Goal: Task Accomplishment & Management: Use online tool/utility

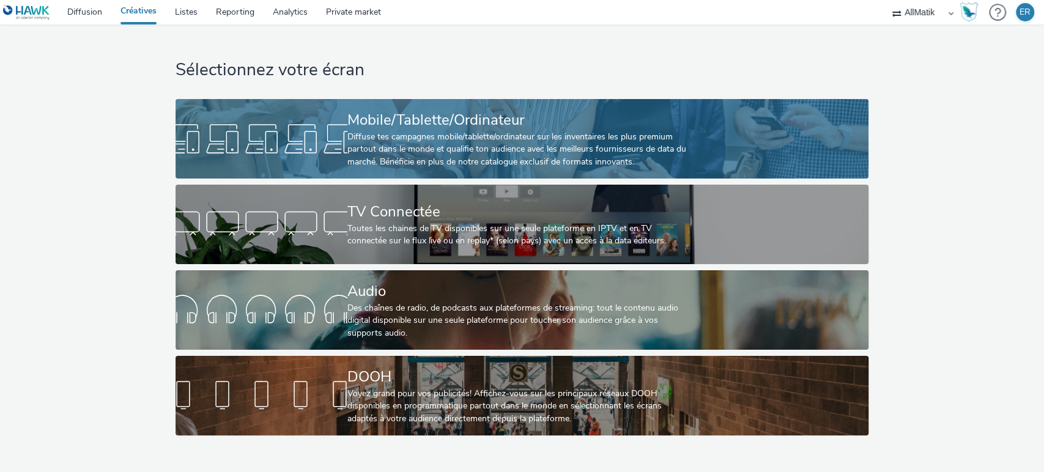
click at [287, 113] on link "Mobile/Tablette/Ordinateur Diffuse tes campagnes mobile/tablette/ordinateur sur…" at bounding box center [522, 139] width 693 height 80
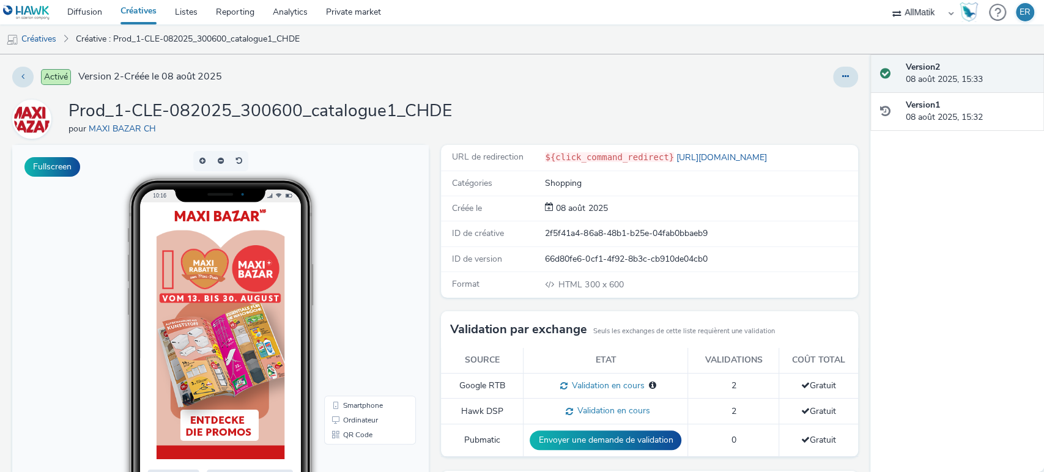
click at [587, 236] on div "2f5f41a4-86a8-48b1-b25e-04fab0bbaeb9" at bounding box center [700, 234] width 311 height 12
copy div "2f5f41a4-86a8-48b1-b25e-04fab0bbaeb9"
click at [236, 120] on h1 "Prod_1-CLE-082025_300600_catalogue1_CHDE" at bounding box center [261, 111] width 384 height 23
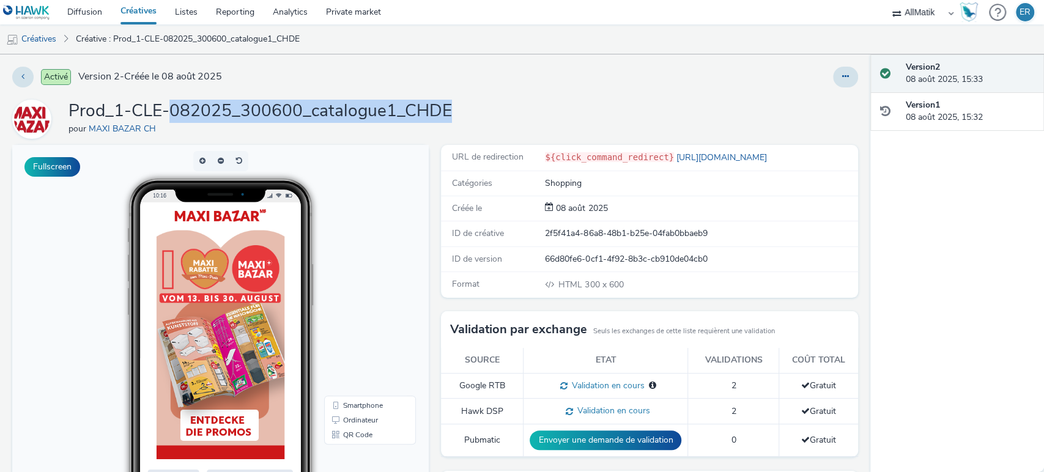
click at [236, 120] on h1 "Prod_1-CLE-082025_300600_catalogue1_CHDE" at bounding box center [261, 111] width 384 height 23
copy h1 "082025_300600_catalogue1_CHDE"
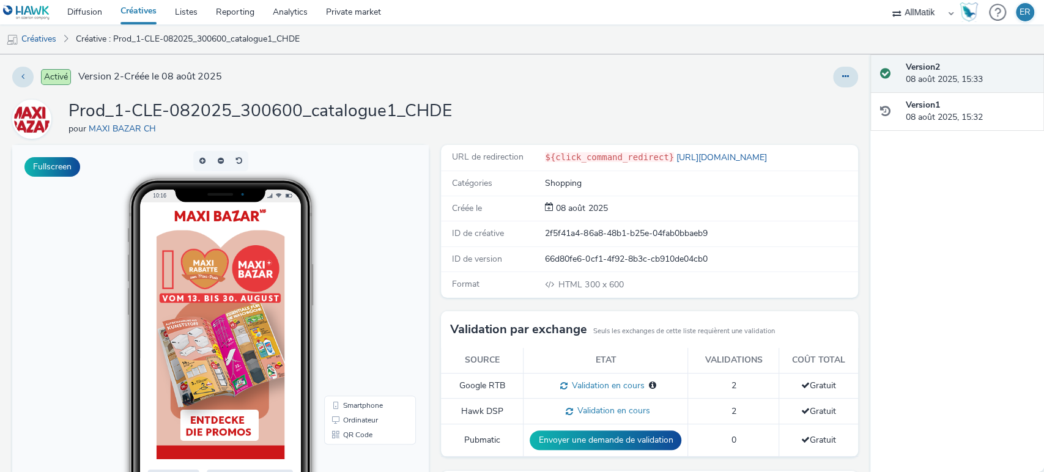
click at [597, 236] on div "2f5f41a4-86a8-48b1-b25e-04fab0bbaeb9" at bounding box center [700, 234] width 311 height 12
click at [605, 236] on div "2f5f41a4-86a8-48b1-b25e-04fab0bbaeb9" at bounding box center [700, 234] width 311 height 12
click at [605, 237] on div "2f5f41a4-86a8-48b1-b25e-04fab0bbaeb9" at bounding box center [700, 234] width 311 height 12
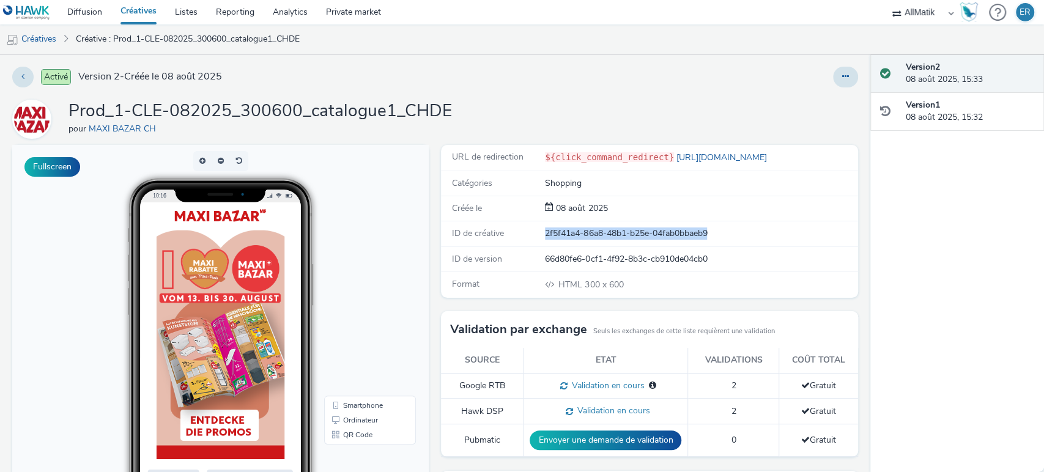
copy div "2f5f41a4-86a8-48b1-b25e-04fab0bbaeb9"
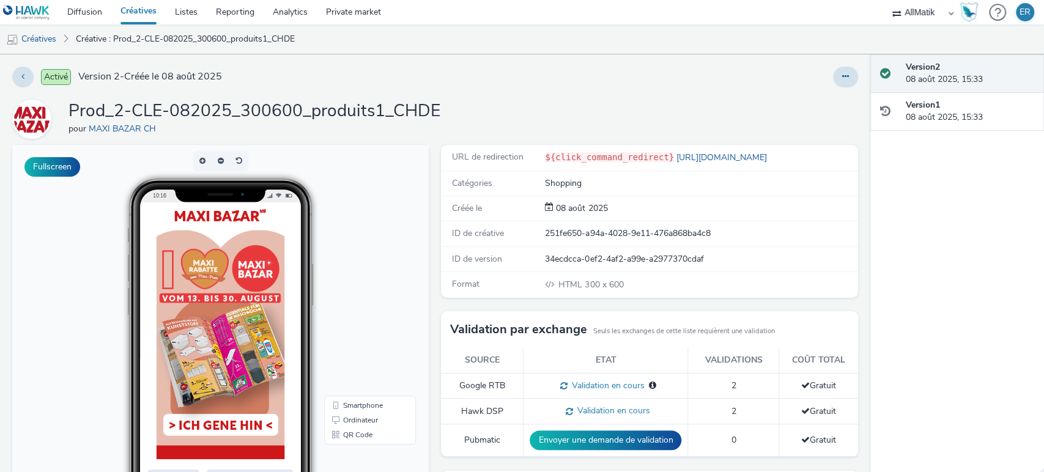
click at [598, 232] on div "251fe650-a94a-4028-9e11-476a868ba4c8" at bounding box center [700, 234] width 311 height 12
copy div "251fe650-a94a-4028-9e11-476a868ba4c8"
drag, startPoint x: 240, startPoint y: 109, endPoint x: 448, endPoint y: 107, distance: 207.4
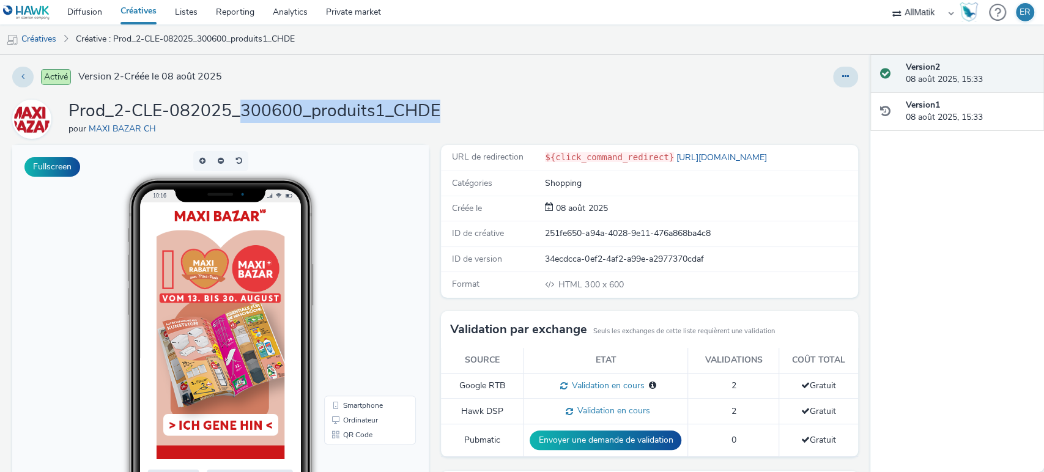
click at [448, 107] on div "Prod_2-CLE-082025_300600_produits1_CHDE pour MAXI BAZAR CH" at bounding box center [435, 119] width 846 height 39
copy h1 "300600_produits1_CHDE"
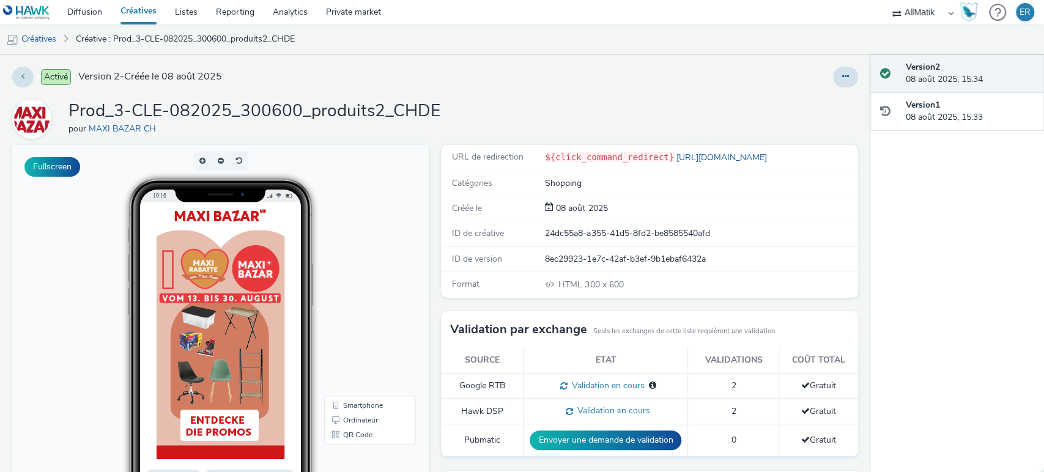
click at [634, 240] on div "ID de créative 24dc55a8-a355-41d5-8fd2-be8585540afd" at bounding box center [649, 233] width 417 height 25
click at [627, 234] on div "24dc55a8-a355-41d5-8fd2-be8585540afd" at bounding box center [700, 234] width 311 height 12
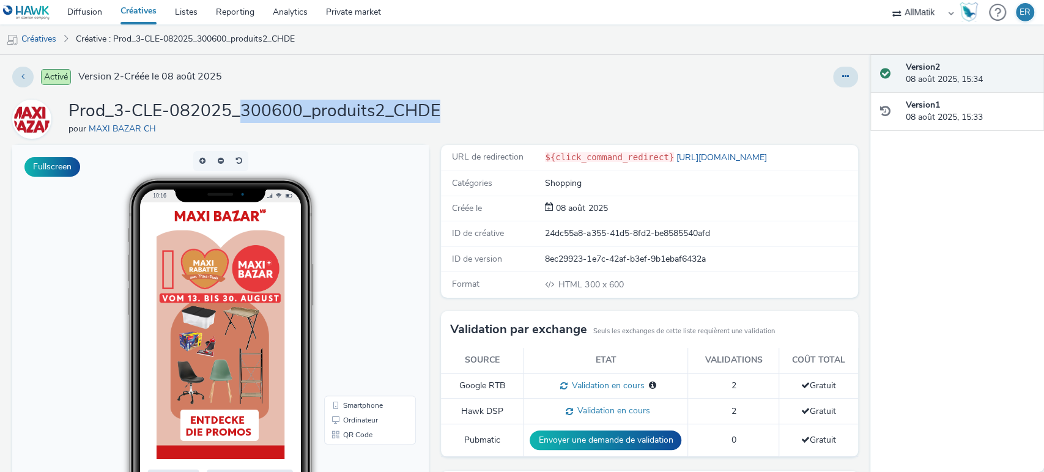
drag, startPoint x: 242, startPoint y: 106, endPoint x: 473, endPoint y: 111, distance: 231.3
click at [473, 111] on div "Prod_3-CLE-082025_300600_produits2_CHDE pour MAXI BAZAR CH" at bounding box center [435, 119] width 846 height 39
copy h1 "300600_produits2_CHDE"
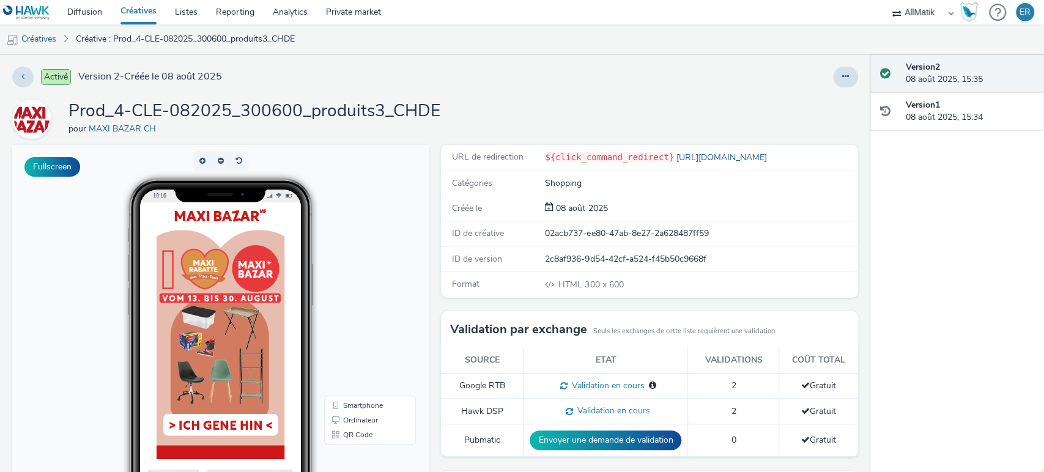
click at [622, 240] on div "ID de créative 02acb737-ee80-47ab-8e27-2a628487ff59" at bounding box center [649, 233] width 417 height 25
click at [621, 240] on div "ID de créative 02acb737-ee80-47ab-8e27-2a628487ff59" at bounding box center [649, 233] width 417 height 25
copy div "02acb737-ee80-47ab-8e27-2a628487ff59"
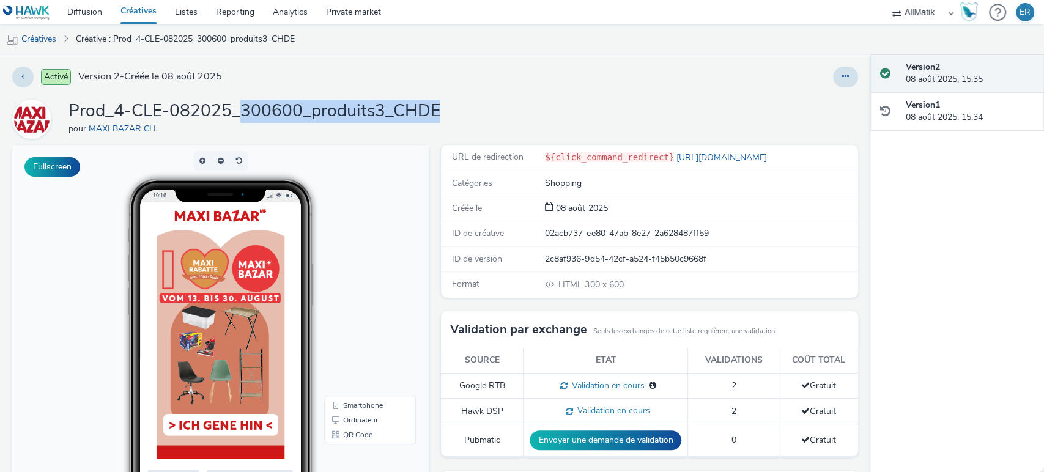
drag, startPoint x: 240, startPoint y: 108, endPoint x: 444, endPoint y: 108, distance: 204.3
click at [444, 108] on div "Prod_4-CLE-082025_300600_produits3_CHDE pour MAXI BAZAR CH" at bounding box center [435, 119] width 846 height 39
copy h1 "300600_produits3_CHDE"
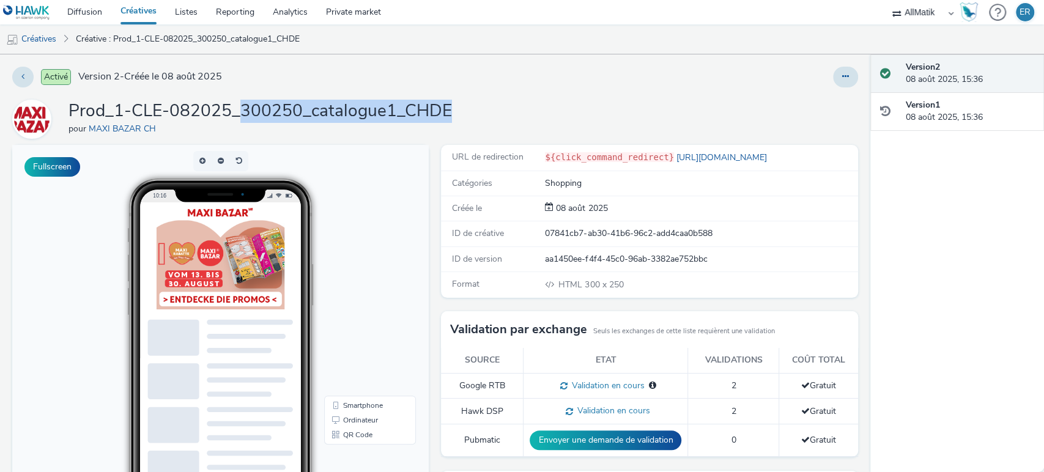
drag, startPoint x: 328, startPoint y: 111, endPoint x: 450, endPoint y: 113, distance: 121.1
click at [450, 113] on div "Prod_1-CLE-082025_300250_catalogue1_CHDE pour MAXI BAZAR CH" at bounding box center [435, 119] width 846 height 39
copy h1 "300250_catalogue1_CHDE"
click at [565, 247] on div "ID de version aa1450ee-f4f4-45c0-96ab-3382ae752bbc" at bounding box center [649, 259] width 417 height 25
click at [556, 237] on div "07841cb7-ab30-41b6-96c2-add4caa0b588" at bounding box center [700, 234] width 311 height 12
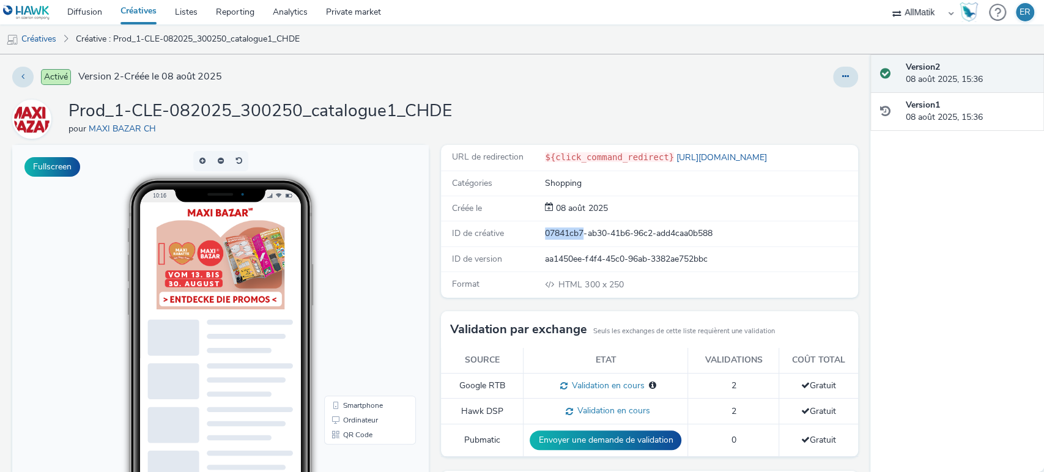
click at [556, 237] on div "07841cb7-ab30-41b6-96c2-add4caa0b588" at bounding box center [700, 234] width 311 height 12
copy div "07841cb7-ab30-41b6-96c2-add4caa0b588"
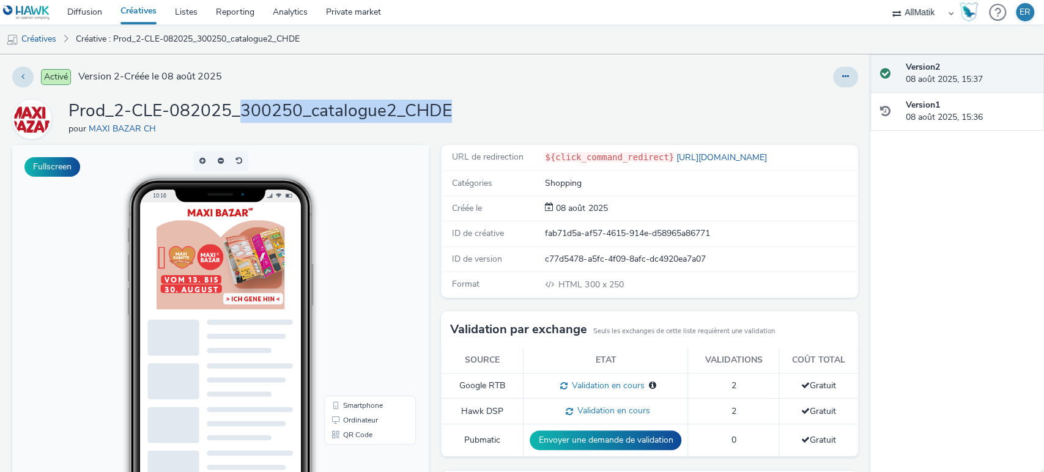
drag, startPoint x: 242, startPoint y: 111, endPoint x: 462, endPoint y: 110, distance: 220.2
click at [462, 110] on div "Prod_2-CLE-082025_300250_catalogue2_CHDE pour MAXI BAZAR CH" at bounding box center [435, 119] width 846 height 39
copy h1 "300250_catalogue2_CHDE"
click at [545, 228] on div "fab71d5a-af57-4615-914e-d58965a86771" at bounding box center [700, 234] width 311 height 12
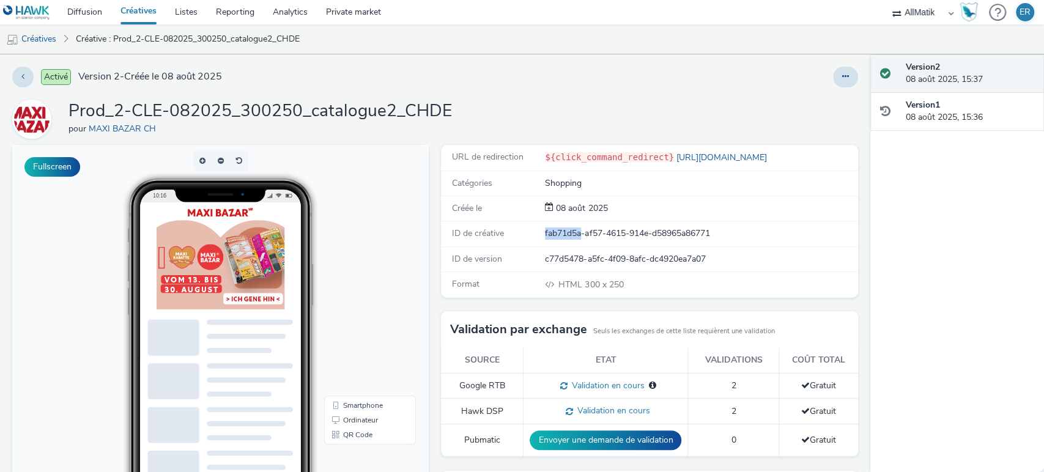
click at [545, 228] on div "fab71d5a-af57-4615-914e-d58965a86771" at bounding box center [700, 234] width 311 height 12
copy div "fab71d5a-af57-4615-914e-d58965a86771"
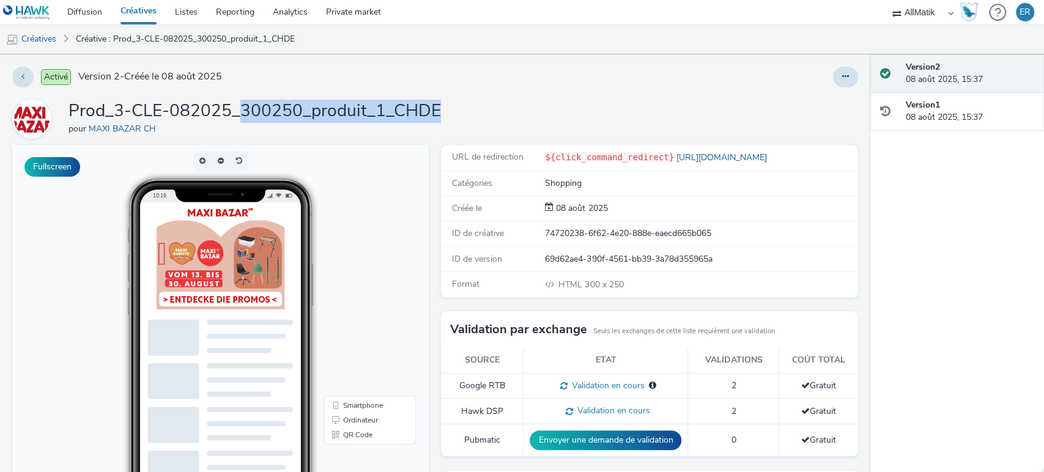
drag, startPoint x: 243, startPoint y: 111, endPoint x: 443, endPoint y: 119, distance: 200.2
click at [443, 119] on div "Prod_3-CLE-082025_300250_produit_1_CHDE pour MAXI BAZAR CH" at bounding box center [435, 119] width 846 height 39
copy h1 "300250_produit_1_CHDE"
click at [589, 229] on div "74720238-6f62-4e20-888e-eaecd665b065" at bounding box center [700, 234] width 311 height 12
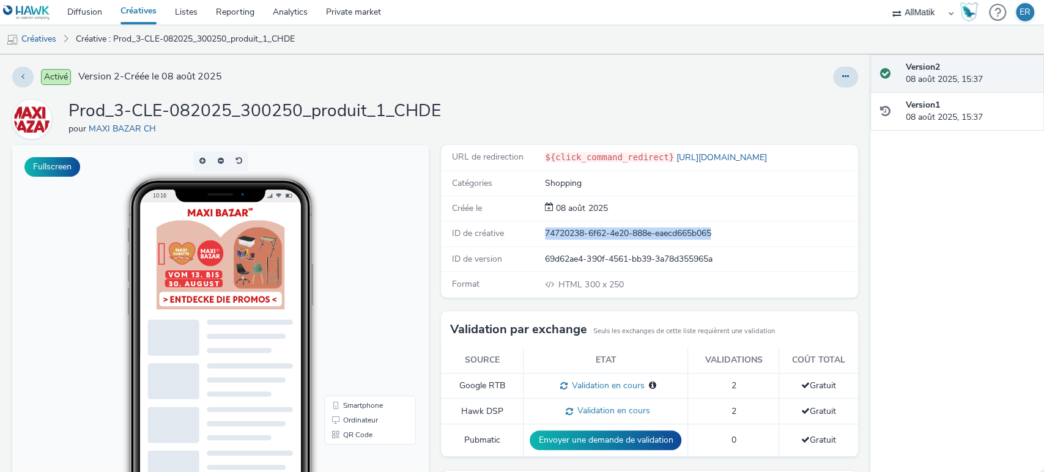
click at [589, 229] on div "74720238-6f62-4e20-888e-eaecd665b065" at bounding box center [700, 234] width 311 height 12
copy div "74720238-6f62-4e20-888e-eaecd665b065"
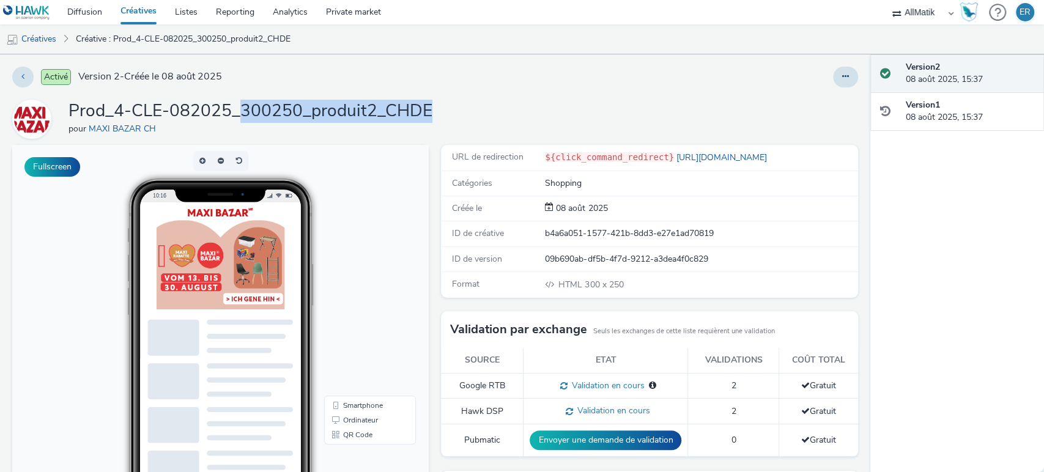
drag, startPoint x: 239, startPoint y: 111, endPoint x: 431, endPoint y: 111, distance: 191.5
click at [431, 111] on div "Prod_4-CLE-082025_300250_produit2_CHDE pour MAXI BAZAR CH" at bounding box center [435, 119] width 846 height 39
copy h1 "300250_produit2_CHDE"
click at [563, 229] on div "b4a6a051-1577-421b-8dd3-e27e1ad70819" at bounding box center [700, 234] width 311 height 12
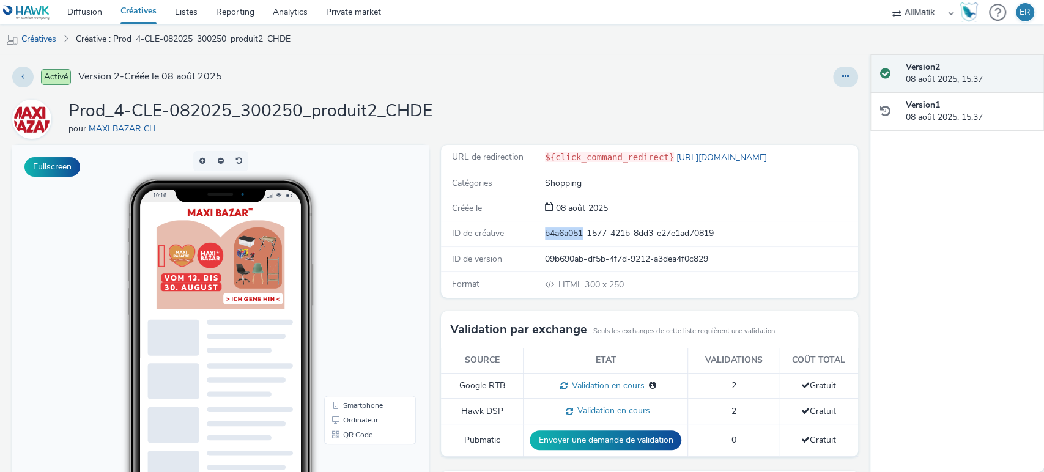
click at [563, 229] on div "b4a6a051-1577-421b-8dd3-e27e1ad70819" at bounding box center [700, 234] width 311 height 12
copy div "b4a6a051-1577-421b-8dd3-e27e1ad70819"
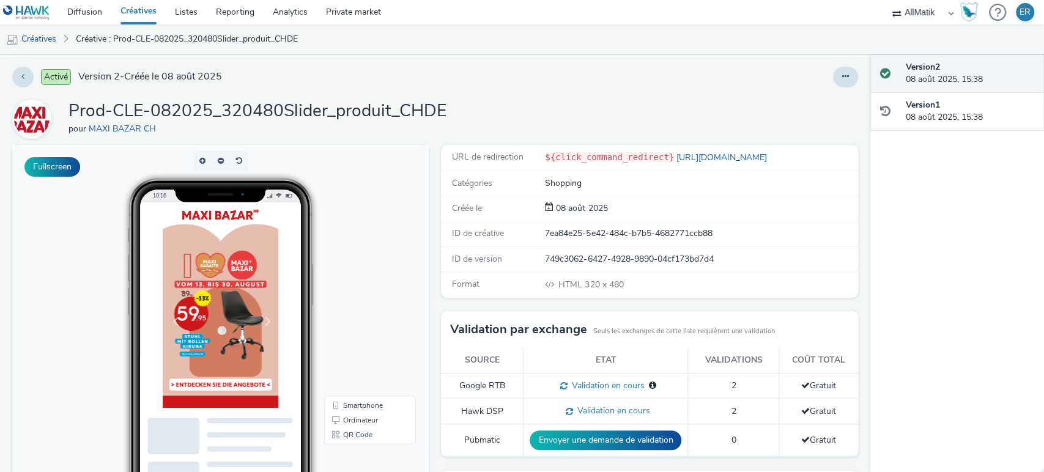
click at [572, 237] on div "7ea84e25-5e42-484c-b7b5-4682771ccb88" at bounding box center [700, 234] width 311 height 12
copy div "7ea84e25-5e42-484c-b7b5-4682771ccb88"
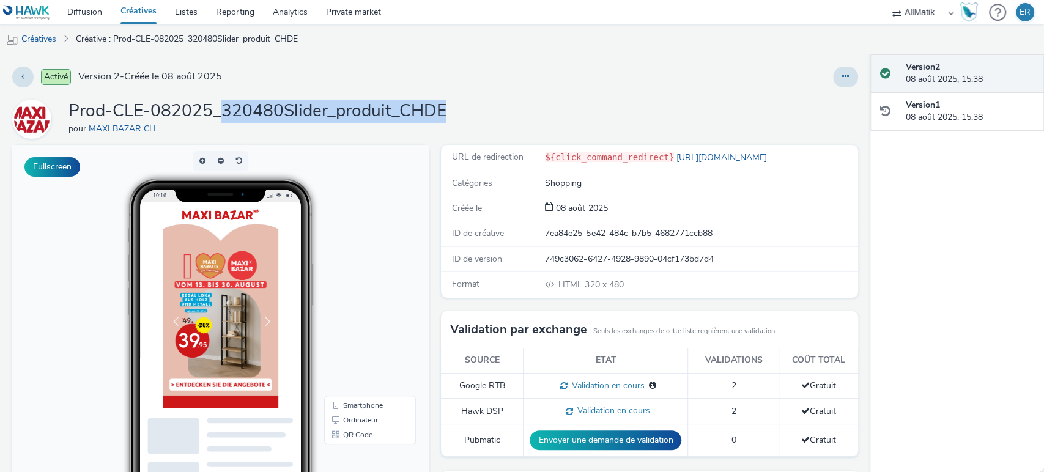
drag, startPoint x: 219, startPoint y: 110, endPoint x: 467, endPoint y: 111, distance: 247.7
click at [467, 111] on div "Prod-CLE-082025_320480Slider_produit_CHDE pour MAXI BAZAR CH" at bounding box center [435, 119] width 846 height 39
copy h1 "320480Slider_produit_CHDE"
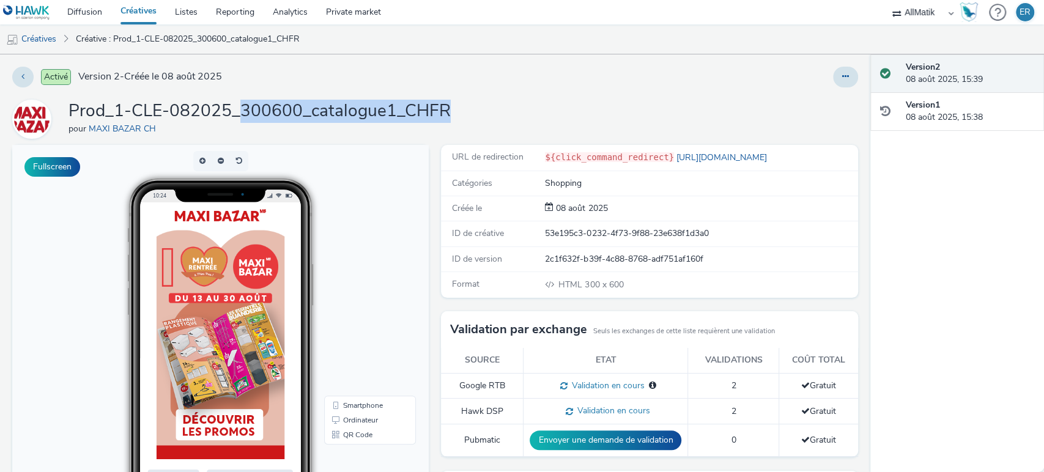
drag, startPoint x: 256, startPoint y: 111, endPoint x: 453, endPoint y: 113, distance: 196.4
click at [453, 113] on div "Prod_1-CLE-082025_300600_catalogue1_CHFR pour MAXI BAZAR CH" at bounding box center [435, 119] width 846 height 39
copy h1 "300600_catalogue1_CHFR"
click at [582, 238] on div "53e195c3-0232-4f73-9f88-23e638f1d3a0" at bounding box center [700, 234] width 311 height 12
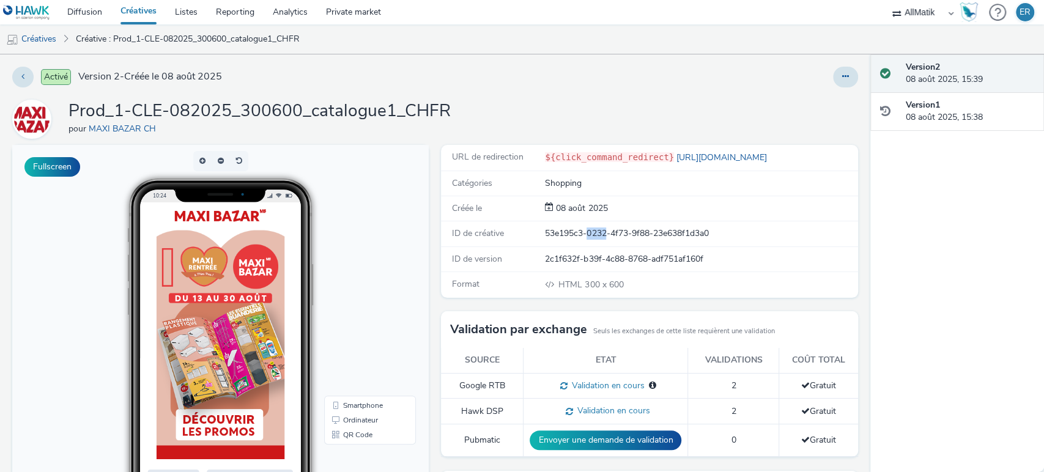
click at [582, 238] on div "53e195c3-0232-4f73-9f88-23e638f1d3a0" at bounding box center [700, 234] width 311 height 12
copy div "53e195c3-0232-4f73-9f88-23e638f1d3a0"
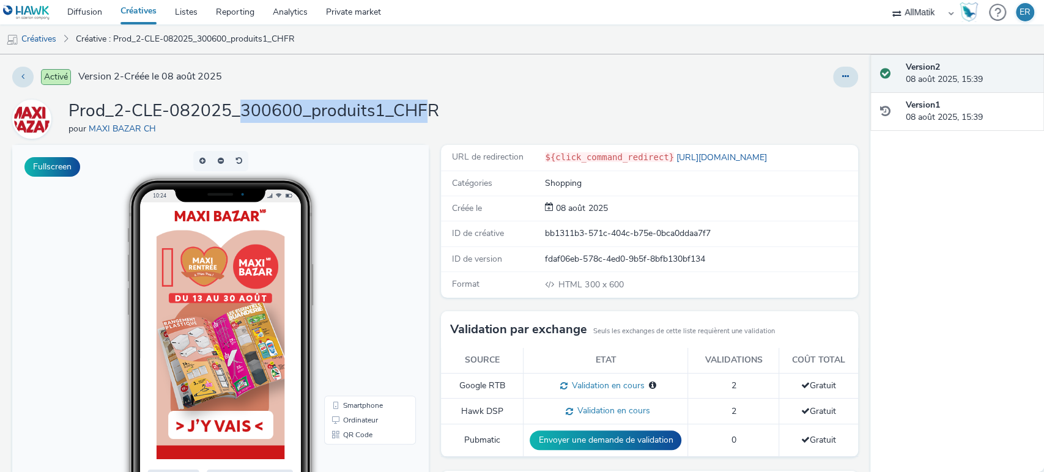
drag, startPoint x: 243, startPoint y: 111, endPoint x: 430, endPoint y: 117, distance: 186.7
click at [430, 117] on h1 "Prod_2-CLE-082025_300600_produits1_CHFR" at bounding box center [254, 111] width 371 height 23
click at [430, 116] on h1 "Prod_2-CLE-082025_300600_produits1_CHFR" at bounding box center [254, 111] width 371 height 23
click at [436, 116] on div "Prod_2-CLE-082025_300600_produits1_CHFR pour MAXI BAZAR CH" at bounding box center [435, 119] width 846 height 39
drag, startPoint x: 436, startPoint y: 114, endPoint x: 239, endPoint y: 108, distance: 197.7
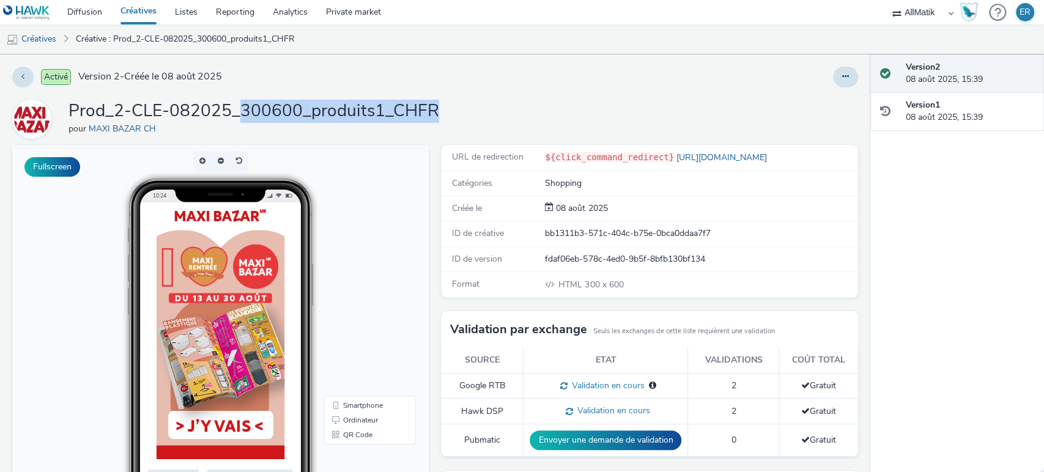
click at [239, 108] on div "Prod_2-CLE-082025_300600_produits1_CHFR pour MAXI BAZAR CH" at bounding box center [435, 119] width 846 height 39
copy h1 "300600_produits1_CHFR"
click at [555, 231] on div "bb1311b3-571c-404c-b75e-0bca0ddaa7f7" at bounding box center [700, 234] width 311 height 12
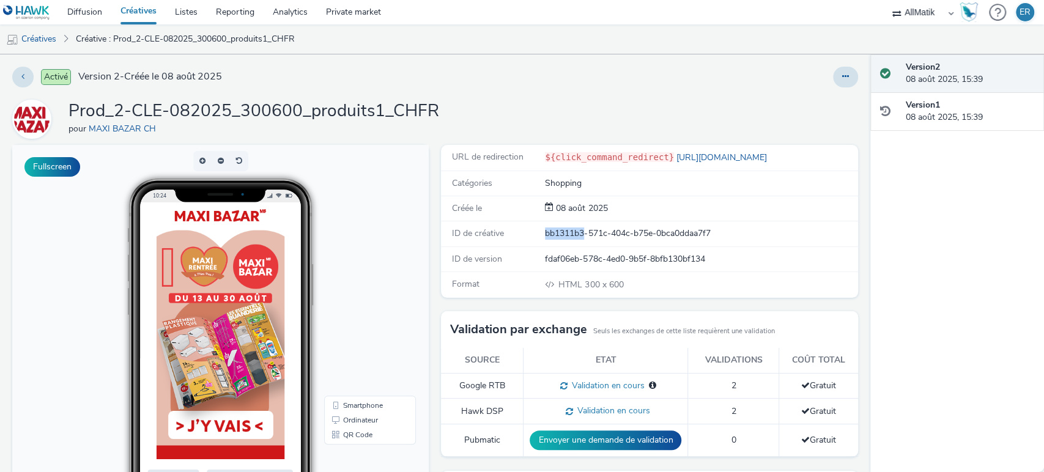
click at [555, 231] on div "bb1311b3-571c-404c-b75e-0bca0ddaa7f7" at bounding box center [700, 234] width 311 height 12
copy div "bb1311b3-571c-404c-b75e-0bca0ddaa7f7"
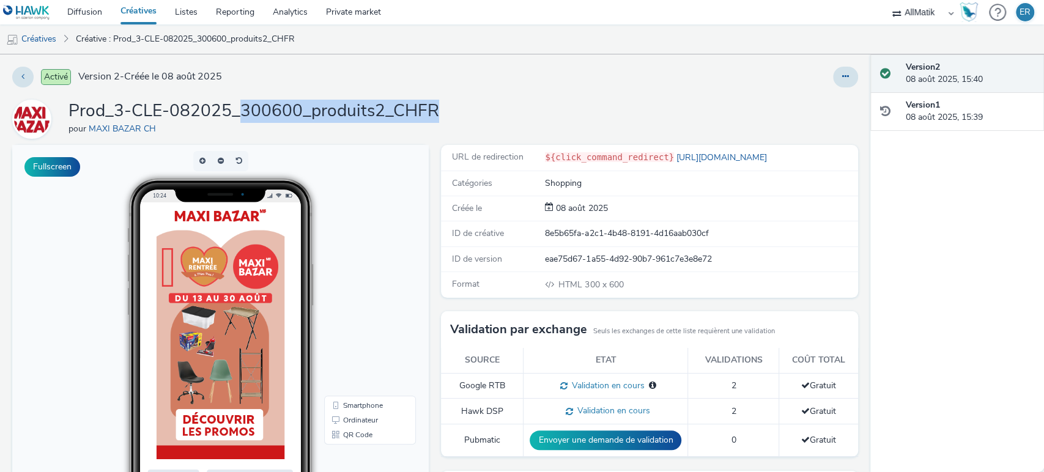
drag, startPoint x: 240, startPoint y: 106, endPoint x: 450, endPoint y: 111, distance: 209.3
click at [450, 111] on div "Prod_3-CLE-082025_300600_produits2_CHFR pour MAXI BAZAR CH" at bounding box center [435, 119] width 846 height 39
copy h1 "300600_produits2_CHFR"
click at [598, 239] on div "8e5b65fa-a2c1-4b48-8191-4d16aab030cf" at bounding box center [700, 234] width 311 height 12
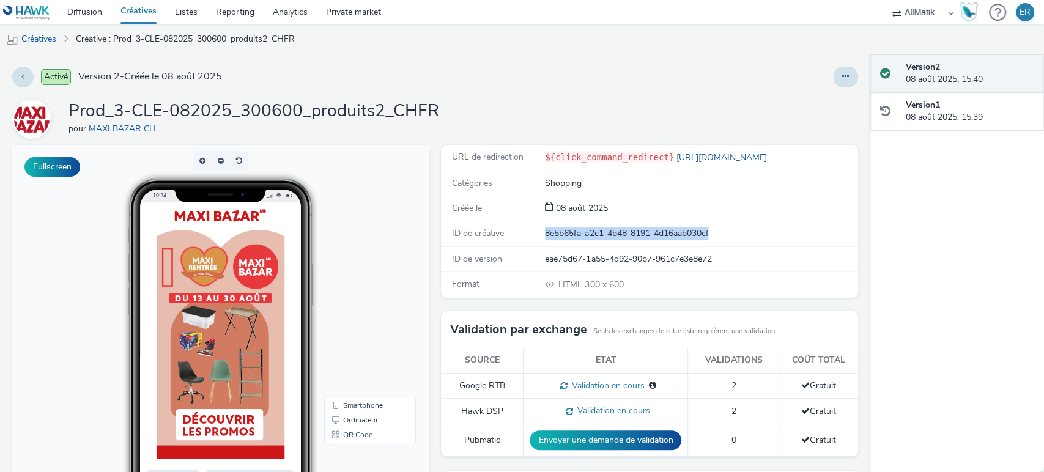
click at [598, 239] on div "8e5b65fa-a2c1-4b48-8191-4d16aab030cf" at bounding box center [700, 234] width 311 height 12
copy div "8e5b65fa-a2c1-4b48-8191-4d16aab030cf"
click at [584, 229] on div "9160865d-4c88-4268-ab2e-dfaa07bbd0cc" at bounding box center [700, 234] width 311 height 12
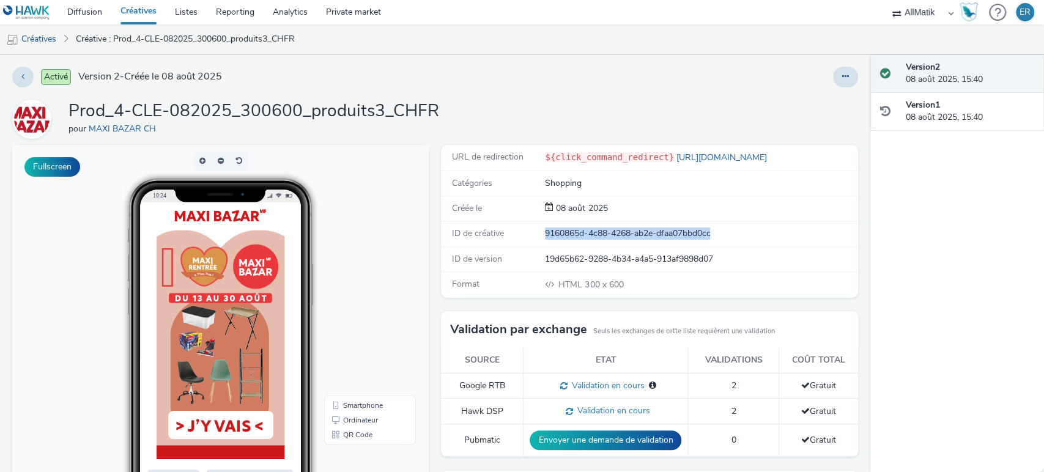
copy div "9160865d-4c88-4268-ab2e-dfaa07bbd0cc"
drag, startPoint x: 245, startPoint y: 105, endPoint x: 321, endPoint y: 113, distance: 76.3
click at [321, 113] on h1 "Prod_4-CLE-082025_300600_produits3_CHFR" at bounding box center [254, 111] width 371 height 23
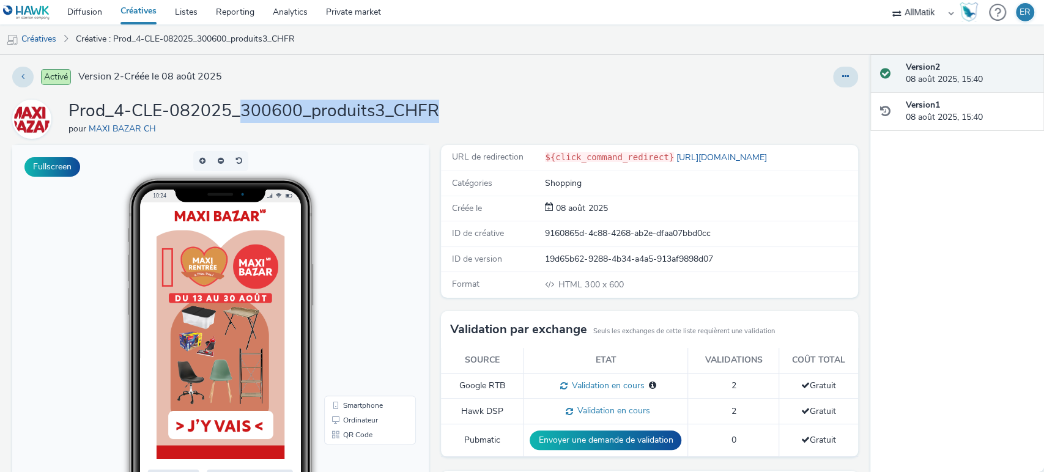
drag, startPoint x: 240, startPoint y: 111, endPoint x: 485, endPoint y: 111, distance: 245.3
click at [485, 111] on div "Prod_4-CLE-082025_300600_produits3_CHFR pour MAXI BAZAR CH" at bounding box center [435, 119] width 846 height 39
copy h1 "300600_produits3_CHFR"
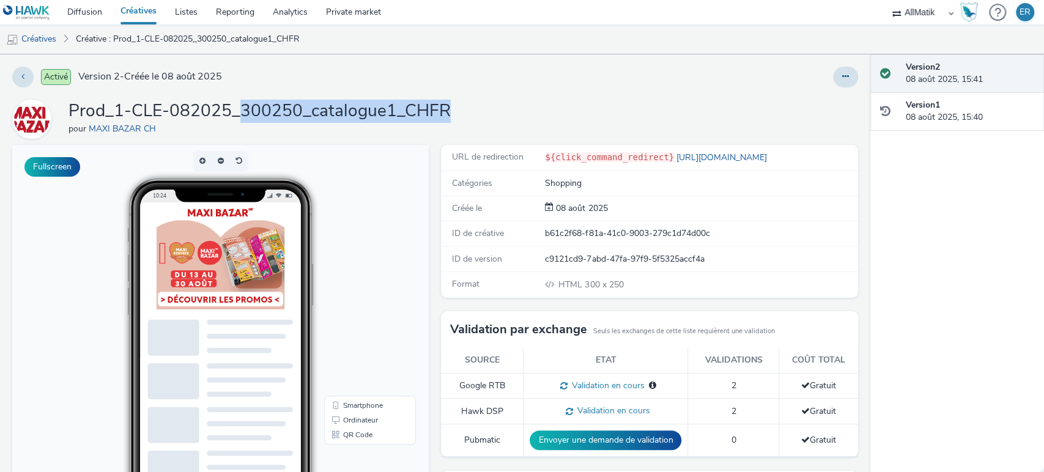
drag, startPoint x: 243, startPoint y: 112, endPoint x: 453, endPoint y: 108, distance: 209.2
click at [453, 108] on div "Prod_1-CLE-082025_300250_catalogue1_CHFR pour MAXI BAZAR CH" at bounding box center [435, 119] width 846 height 39
copy h1 "300250_catalogue1_CHFR"
click at [574, 248] on div "ID de version c9121cd9-7abd-47fa-97f9-5f5325accf4a" at bounding box center [649, 259] width 417 height 25
click at [573, 235] on div "b61c2f68-f81a-41c0-9003-279c1d74d00c" at bounding box center [700, 234] width 311 height 12
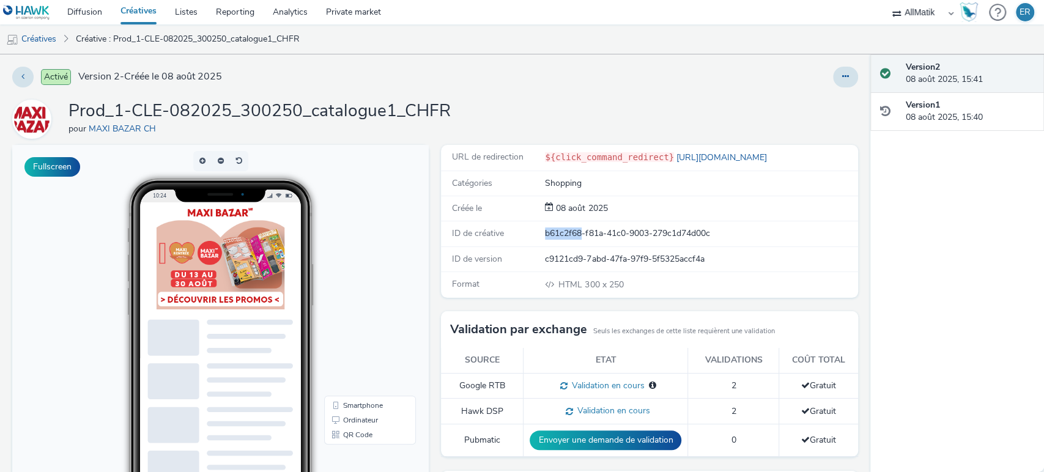
click at [573, 235] on div "b61c2f68-f81a-41c0-9003-279c1d74d00c" at bounding box center [700, 234] width 311 height 12
copy div "b61c2f68-f81a-41c0-9003-279c1d74d00c"
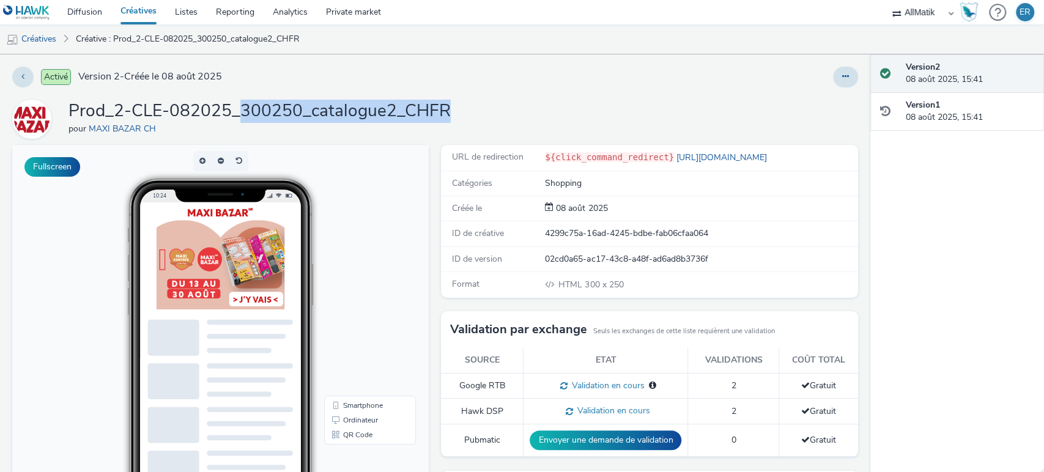
drag, startPoint x: 242, startPoint y: 114, endPoint x: 445, endPoint y: 113, distance: 203.7
click at [445, 113] on h1 "Prod_2-CLE-082025_300250_catalogue2_CHFR" at bounding box center [260, 111] width 382 height 23
copy h1 "300250_catalogue2_CHFR"
click at [545, 234] on div "4299c75a-16ad-4245-bdbe-fab06cfaa064" at bounding box center [700, 234] width 311 height 12
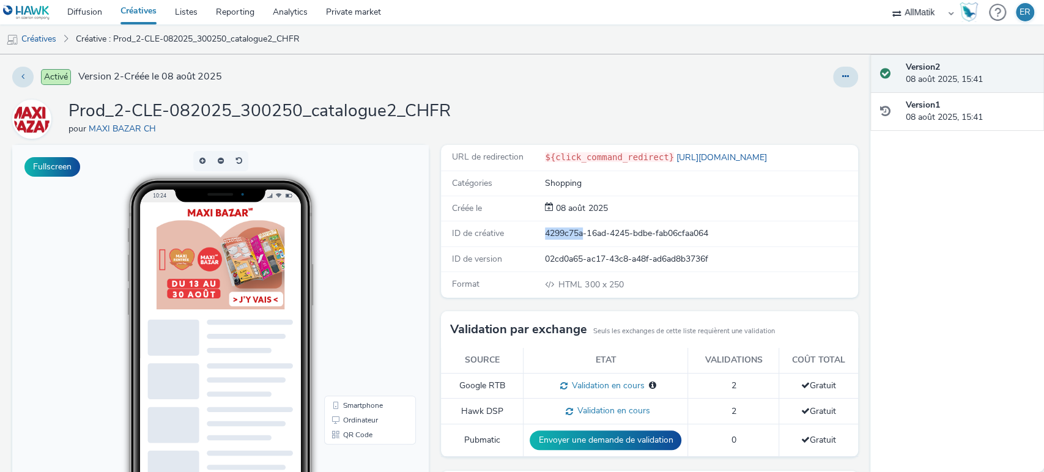
click at [545, 234] on div "4299c75a-16ad-4245-bdbe-fab06cfaa064" at bounding box center [700, 234] width 311 height 12
copy div "4299c75a-16ad-4245-bdbe-fab06cfaa064"
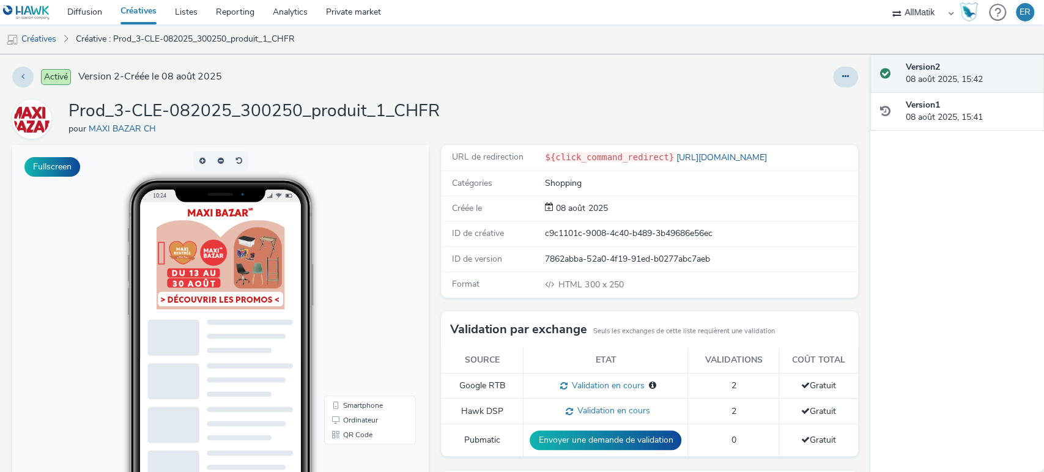
click at [582, 234] on div "c9c1101c-9008-4c40-b489-3b49686e56ec" at bounding box center [700, 234] width 311 height 12
copy div "c9c1101c-9008-4c40-b489-3b49686e56ec"
drag, startPoint x: 240, startPoint y: 113, endPoint x: 435, endPoint y: 111, distance: 195.1
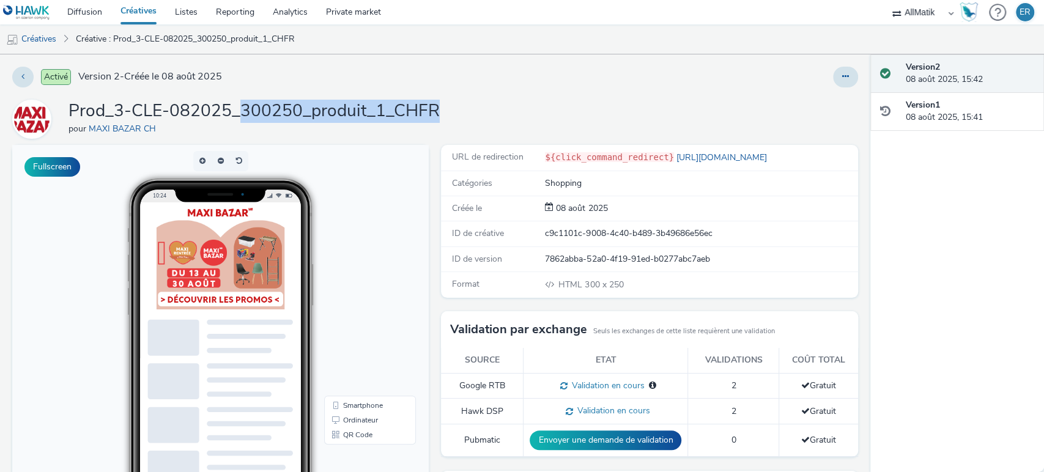
click at [435, 111] on h1 "Prod_3-CLE-082025_300250_produit_1_CHFR" at bounding box center [254, 111] width 371 height 23
copy h1 "300250_produit_1_CHFR"
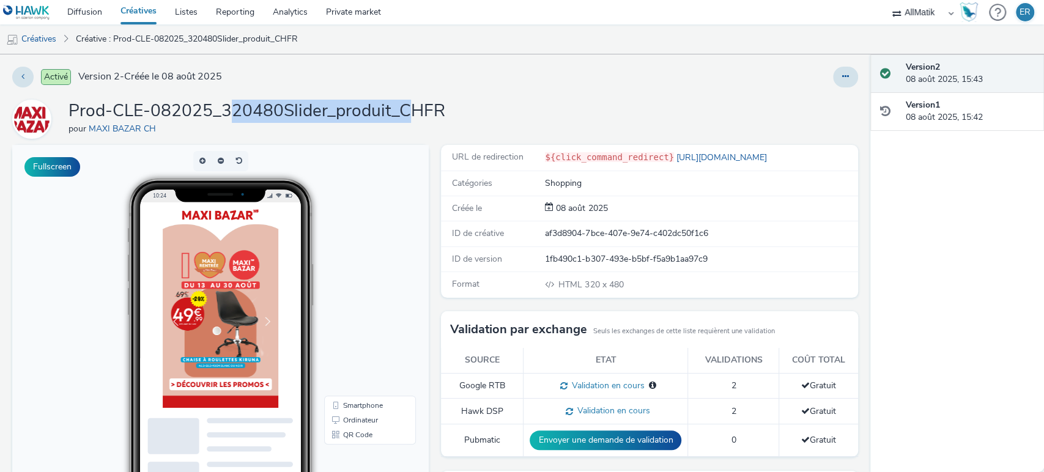
drag, startPoint x: 226, startPoint y: 109, endPoint x: 406, endPoint y: 111, distance: 180.5
click at [406, 111] on h1 "Prod-CLE-082025_320480Slider_produit_CHFR" at bounding box center [257, 111] width 377 height 23
drag, startPoint x: 229, startPoint y: 109, endPoint x: 494, endPoint y: 111, distance: 264.9
click at [494, 111] on div "Prod-CLE-082025_320480Slider_produit_CHFR pour MAXI BAZAR CH" at bounding box center [435, 119] width 846 height 39
copy h1 "320480Slider_produit_CHFR"
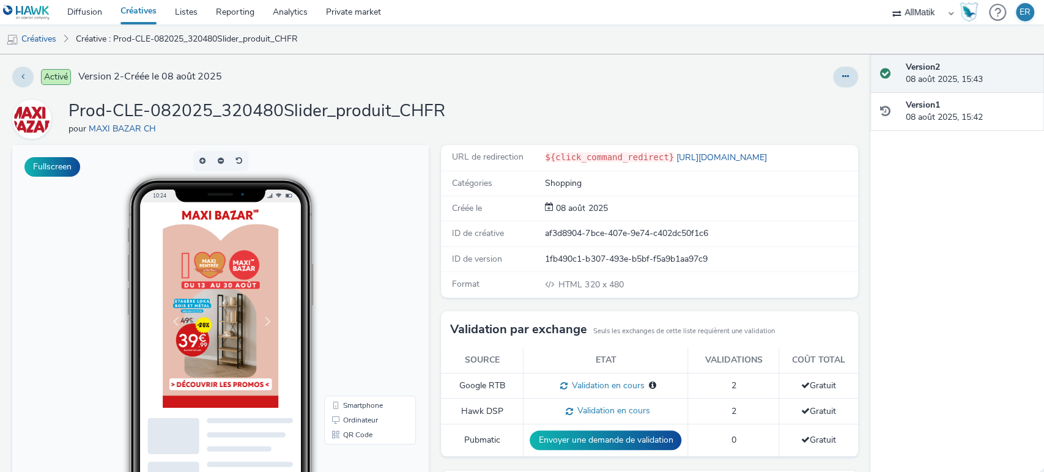
click at [626, 237] on div "af3d8904-7bce-407e-9e74-c402dc50f1c6" at bounding box center [700, 234] width 311 height 12
copy div "af3d8904-7bce-407e-9e74-c402dc50f1c6"
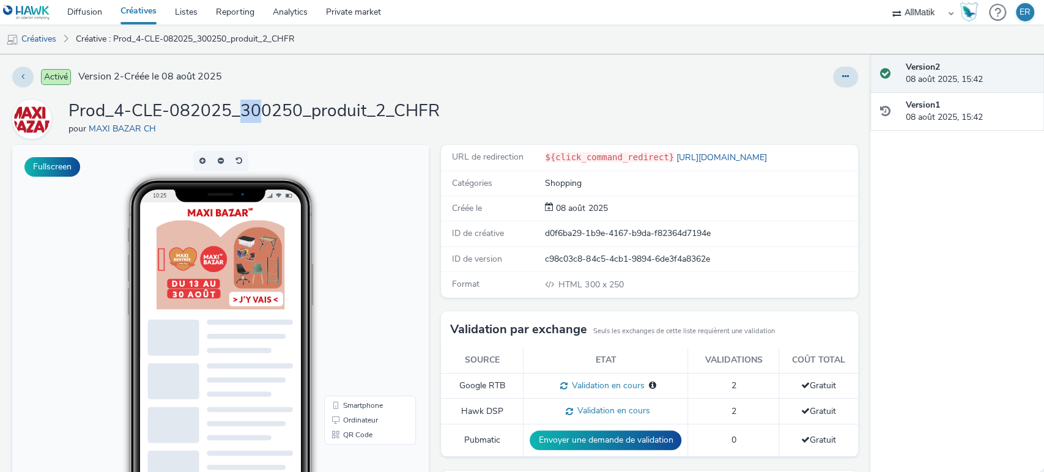
drag, startPoint x: 235, startPoint y: 111, endPoint x: 255, endPoint y: 110, distance: 20.2
click at [255, 110] on h1 "Prod_4-CLE-082025_300250_produit_2_CHFR" at bounding box center [254, 111] width 371 height 23
click at [243, 110] on h1 "Prod_4-CLE-082025_300250_produit_2_CHFR" at bounding box center [254, 111] width 371 height 23
click at [247, 110] on h1 "Prod_4-CLE-082025_300250_produit_2_CHFR" at bounding box center [254, 111] width 371 height 23
click at [242, 110] on h1 "Prod_4-CLE-082025_300250_produit_2_CHFR" at bounding box center [254, 111] width 371 height 23
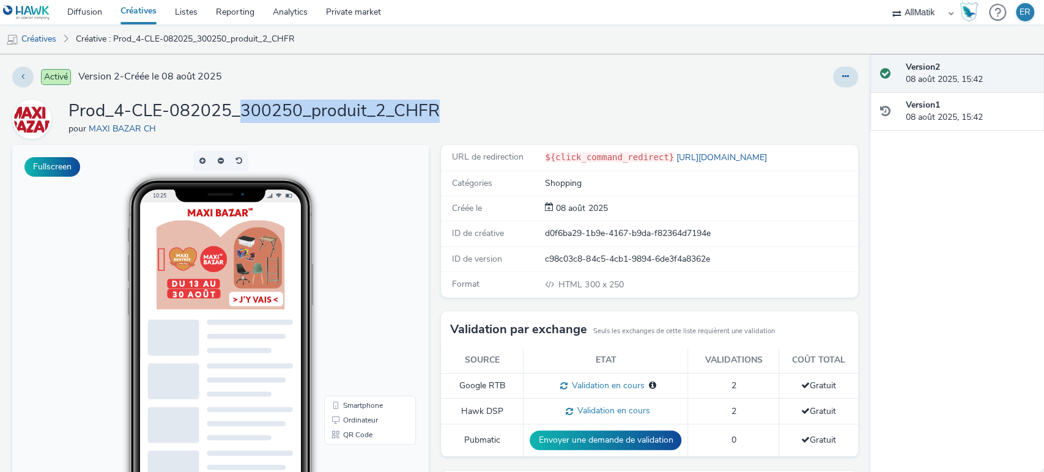
drag, startPoint x: 242, startPoint y: 110, endPoint x: 478, endPoint y: 108, distance: 236.1
click at [478, 108] on div "Prod_4-CLE-082025_300250_produit_2_CHFR pour MAXI BAZAR CH" at bounding box center [435, 119] width 846 height 39
copy h1 "300250_produit_2_CHFR"
click at [621, 228] on div "d0f6ba29-1b9e-4167-b9da-f82364d7194e" at bounding box center [700, 234] width 311 height 12
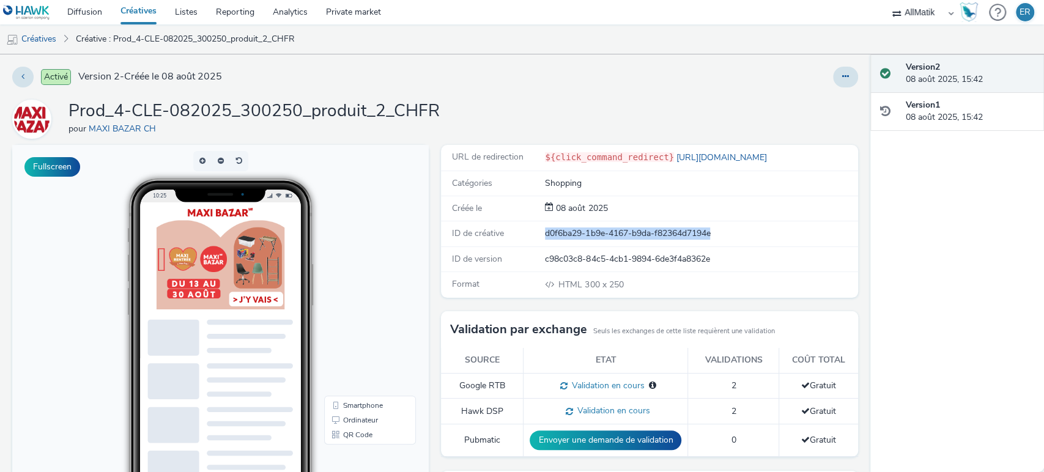
click at [621, 228] on div "d0f6ba29-1b9e-4167-b9da-f82364d7194e" at bounding box center [700, 234] width 311 height 12
copy div "d0f6ba29-1b9e-4167-b9da-f82364d7194e"
